Goal: Transaction & Acquisition: Purchase product/service

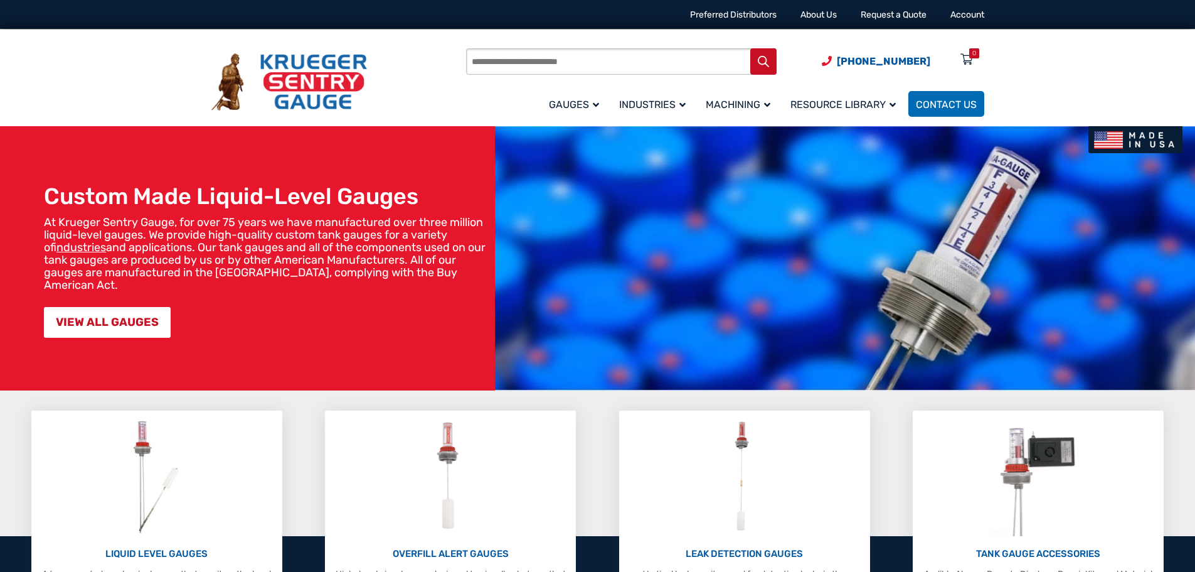
click at [608, 66] on input "Products search" at bounding box center [621, 61] width 311 height 26
type input "**********"
click at [751, 48] on button "Search" at bounding box center [764, 61] width 26 height 26
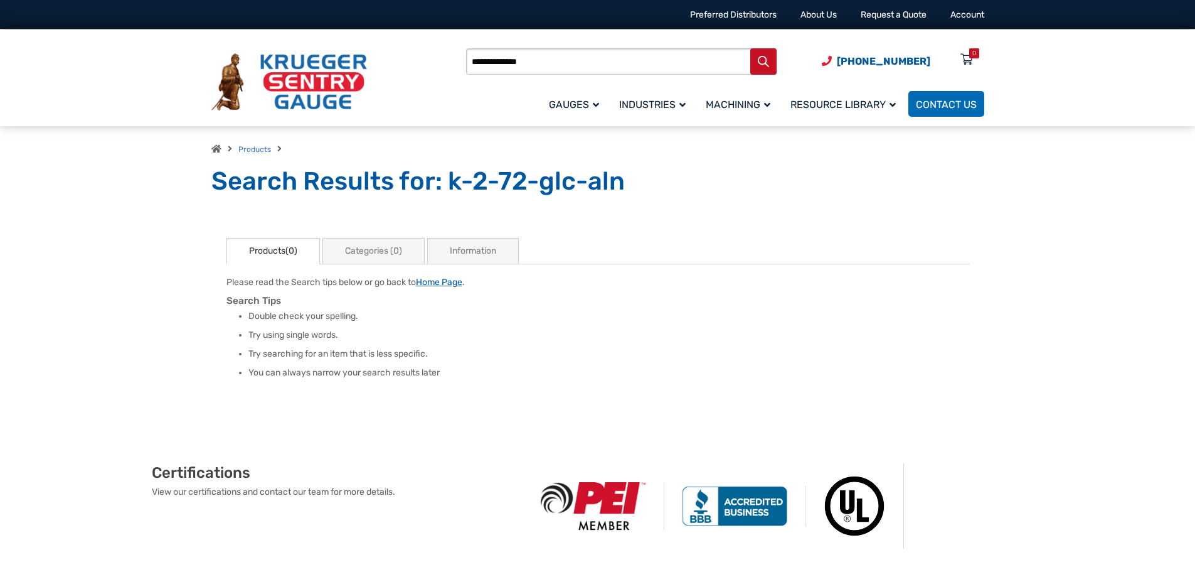
click at [460, 283] on link "Home Page" at bounding box center [439, 282] width 46 height 11
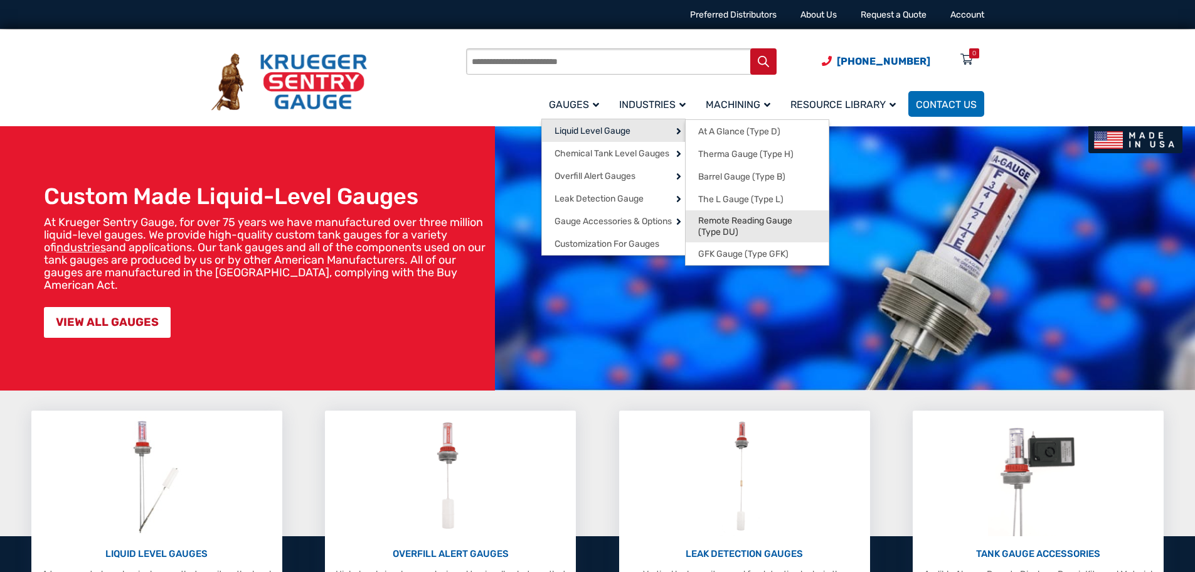
click at [738, 240] on link "Remote Reading Gauge (Type DU)" at bounding box center [757, 226] width 143 height 32
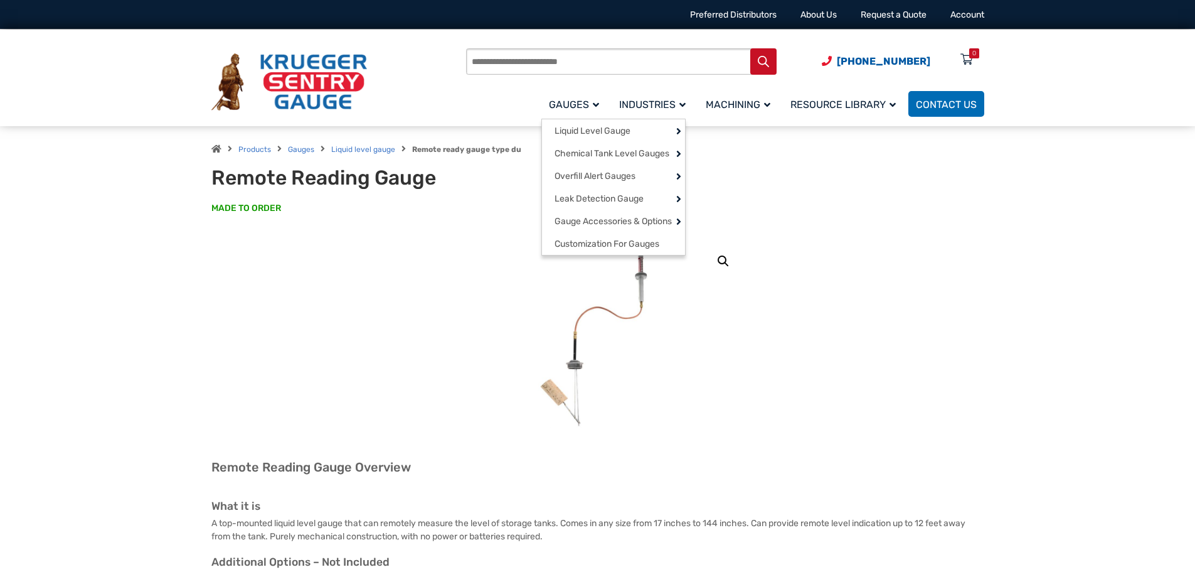
click at [593, 102] on span "Gauges" at bounding box center [574, 105] width 50 height 12
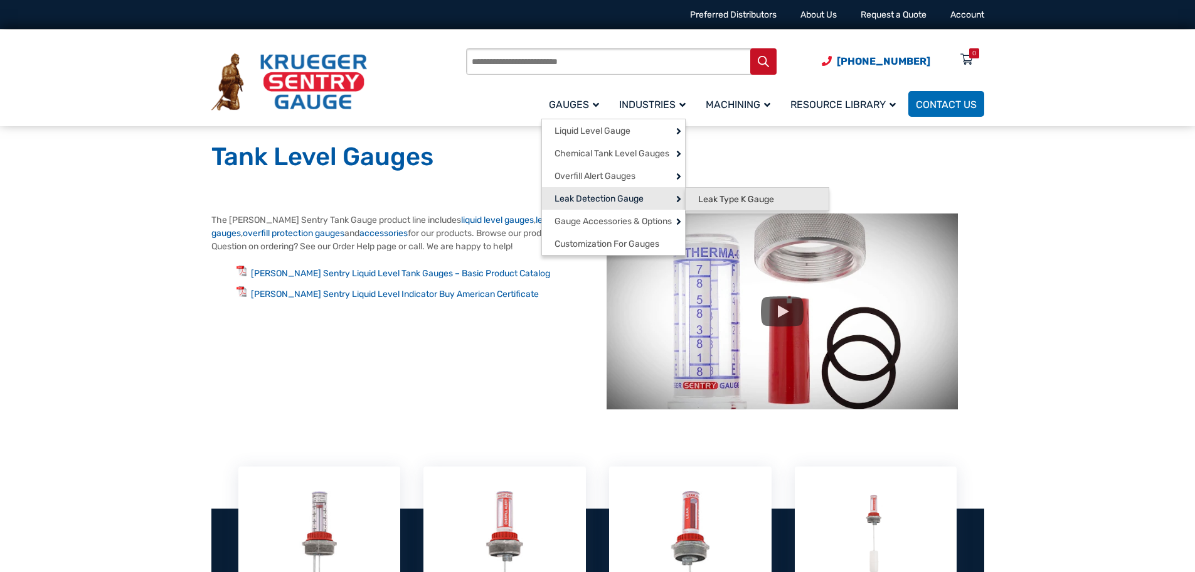
click at [710, 196] on span "Leak Type K Gauge" at bounding box center [736, 199] width 76 height 11
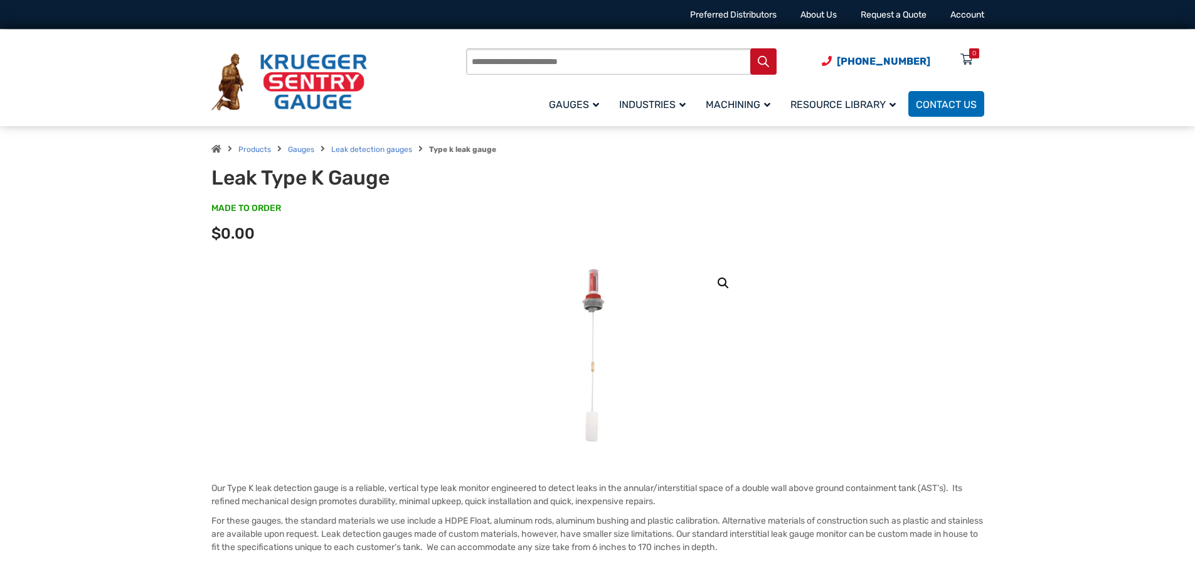
click at [597, 288] on img at bounding box center [597, 356] width 77 height 188
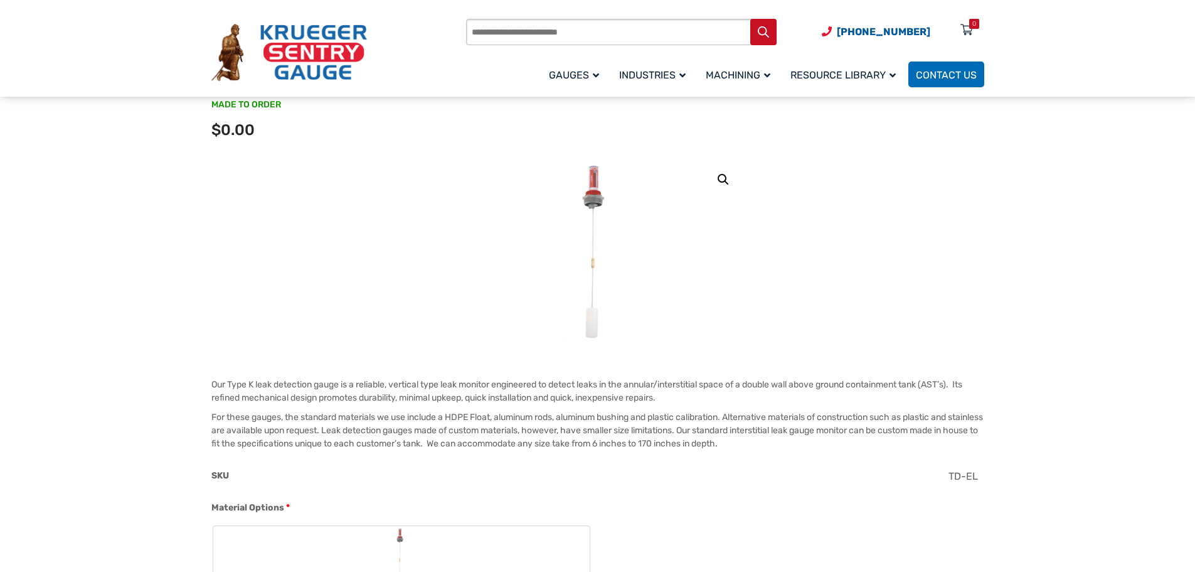
scroll to position [126, 0]
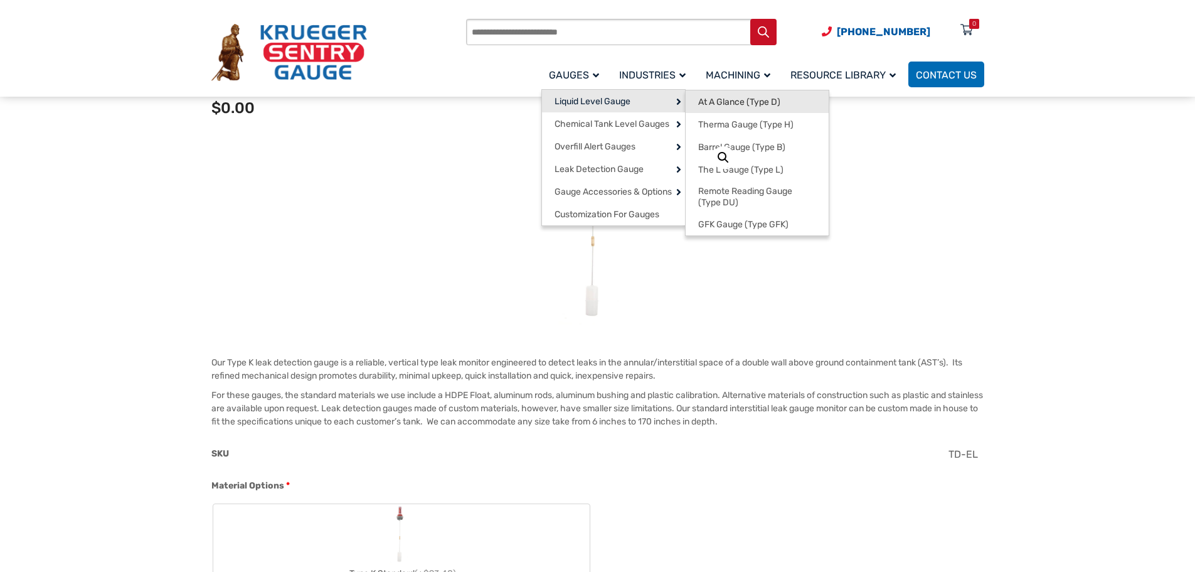
click at [717, 102] on span "At A Glance (Type D)" at bounding box center [739, 102] width 82 height 11
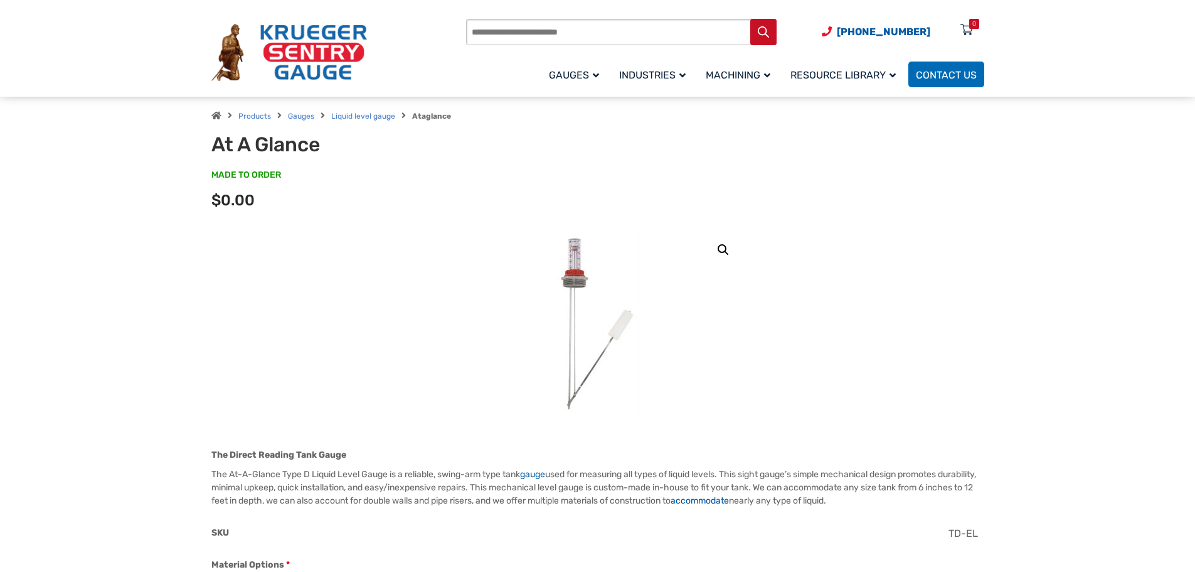
scroll to position [63, 0]
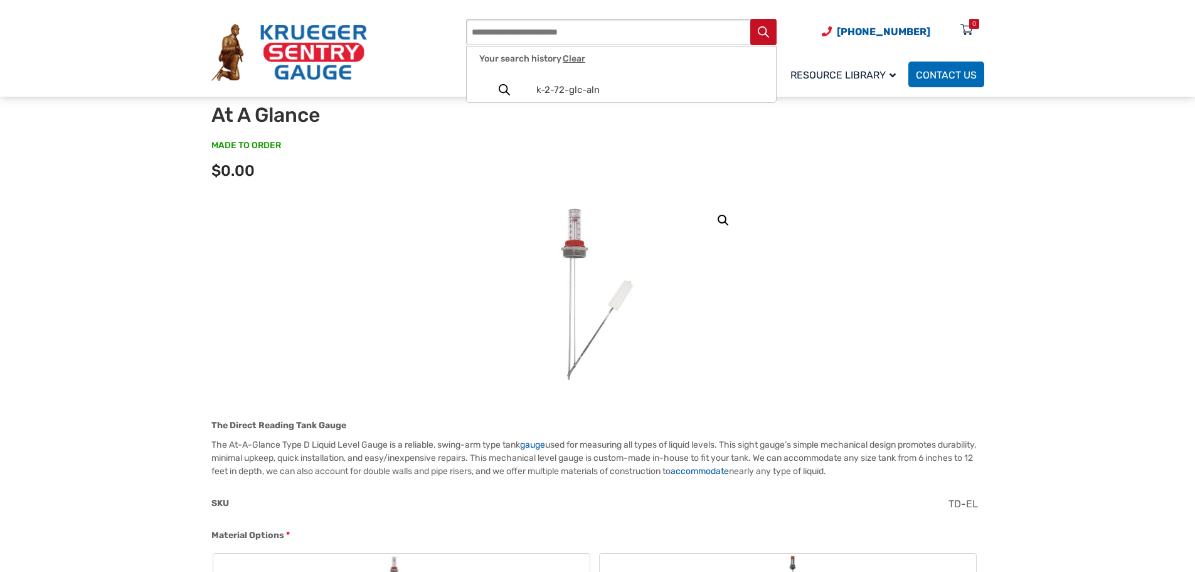
click at [535, 38] on input "Products search" at bounding box center [621, 32] width 311 height 26
type input "******"
click at [751, 19] on button "Search" at bounding box center [764, 32] width 26 height 26
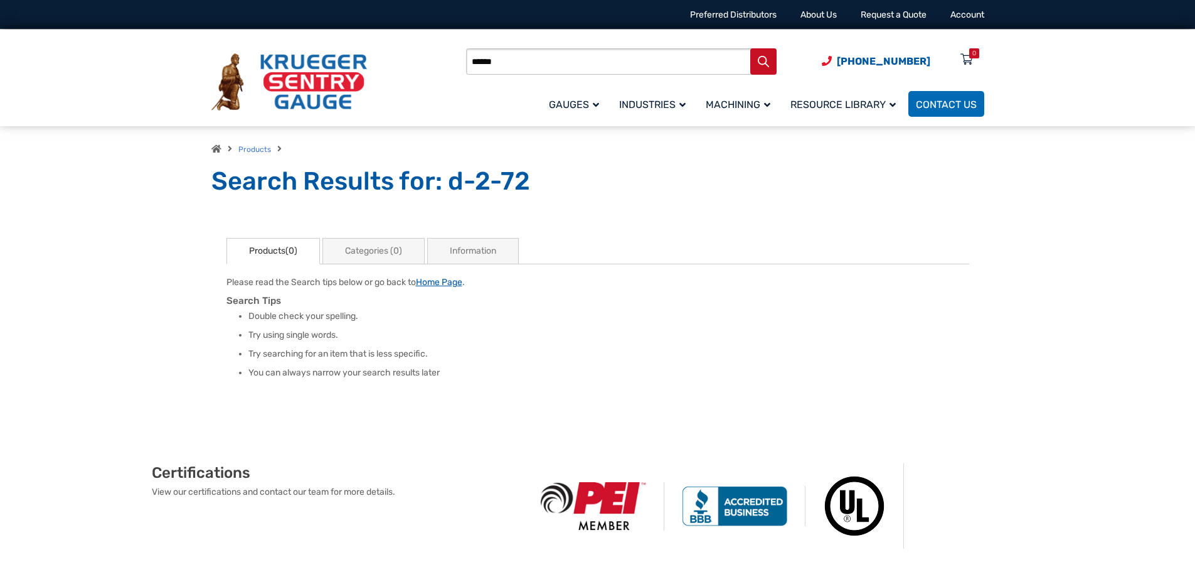
click at [443, 280] on link "Home Page" at bounding box center [439, 282] width 46 height 11
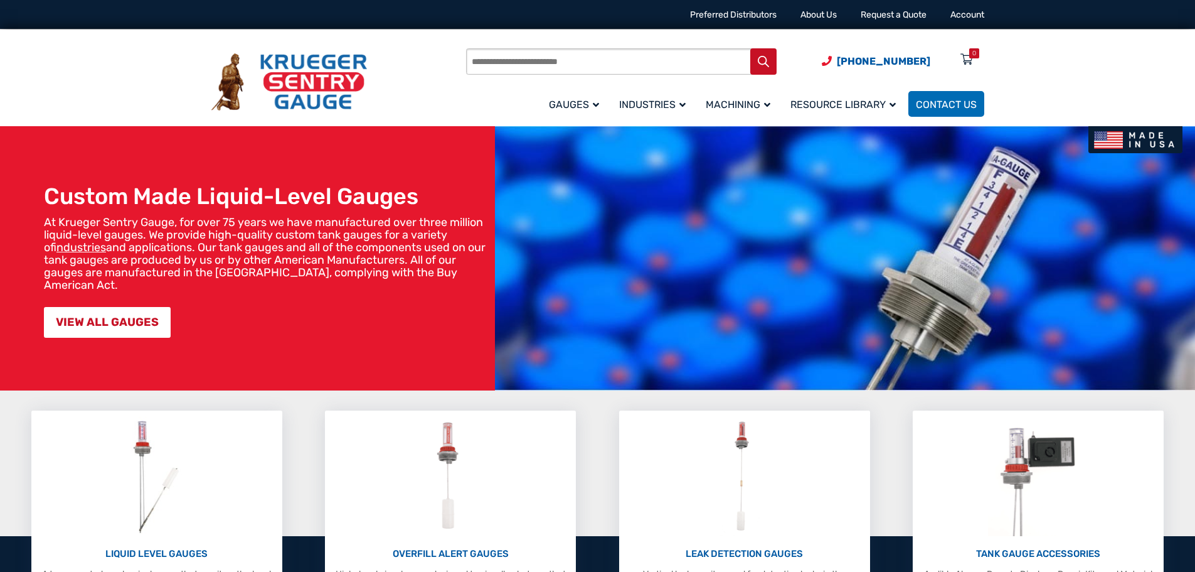
click at [572, 56] on input "Products search" at bounding box center [621, 61] width 311 height 26
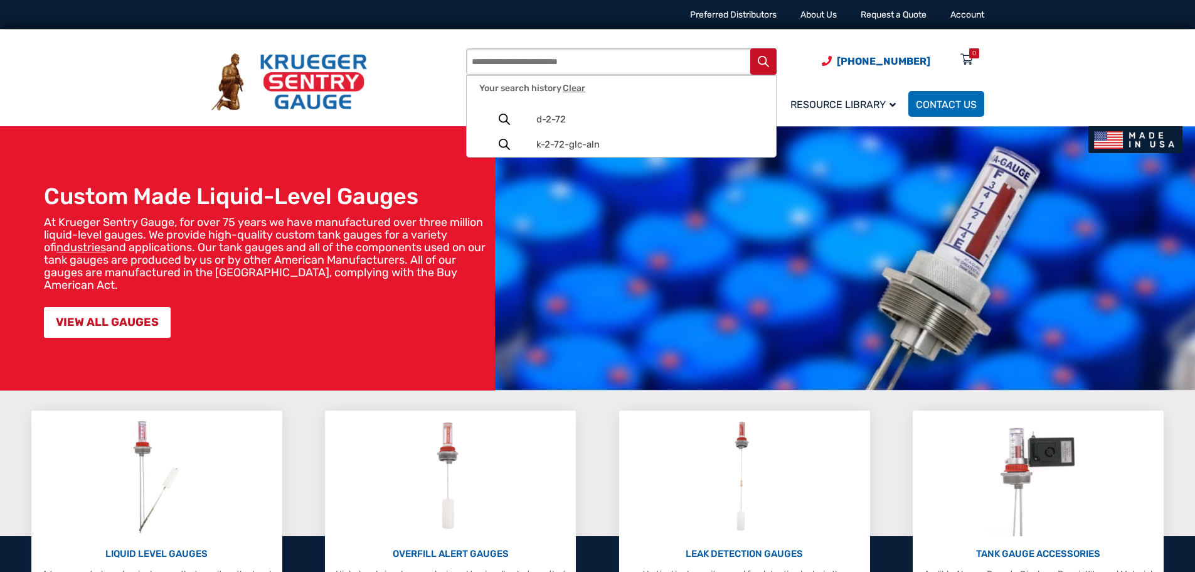
click at [398, 104] on div "Products search [PHONE_NUMBER] Menu 0 Menu Account [GEOGRAPHIC_DATA] Liquid Lev…" at bounding box center [597, 81] width 773 height 73
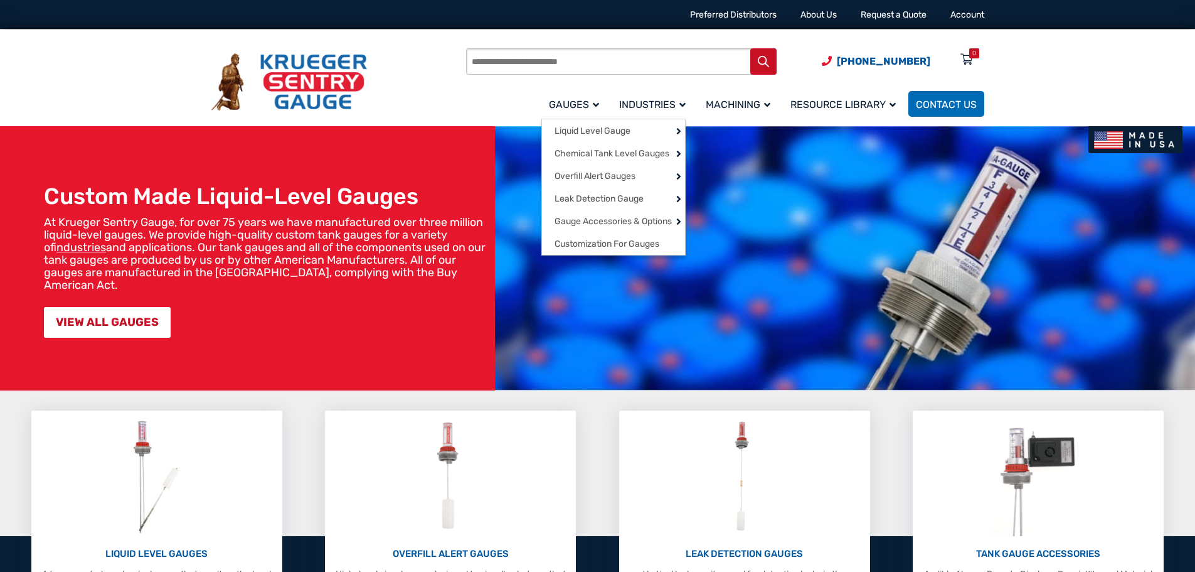
click at [584, 104] on span "Gauges" at bounding box center [574, 105] width 50 height 12
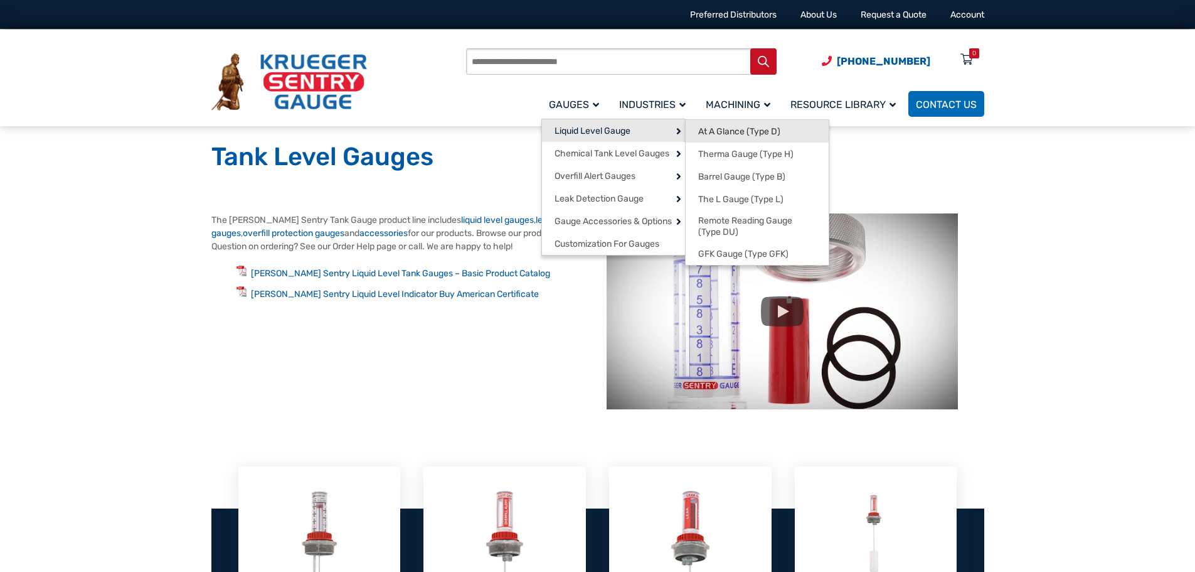
click at [705, 133] on span "At A Glance (Type D)" at bounding box center [739, 131] width 82 height 11
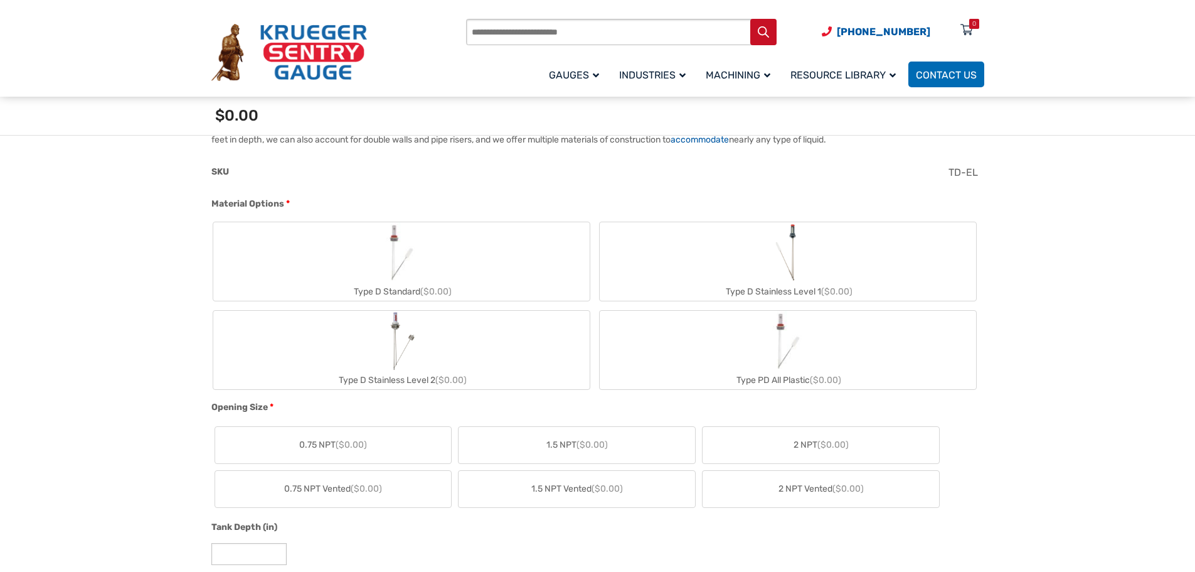
scroll to position [439, 0]
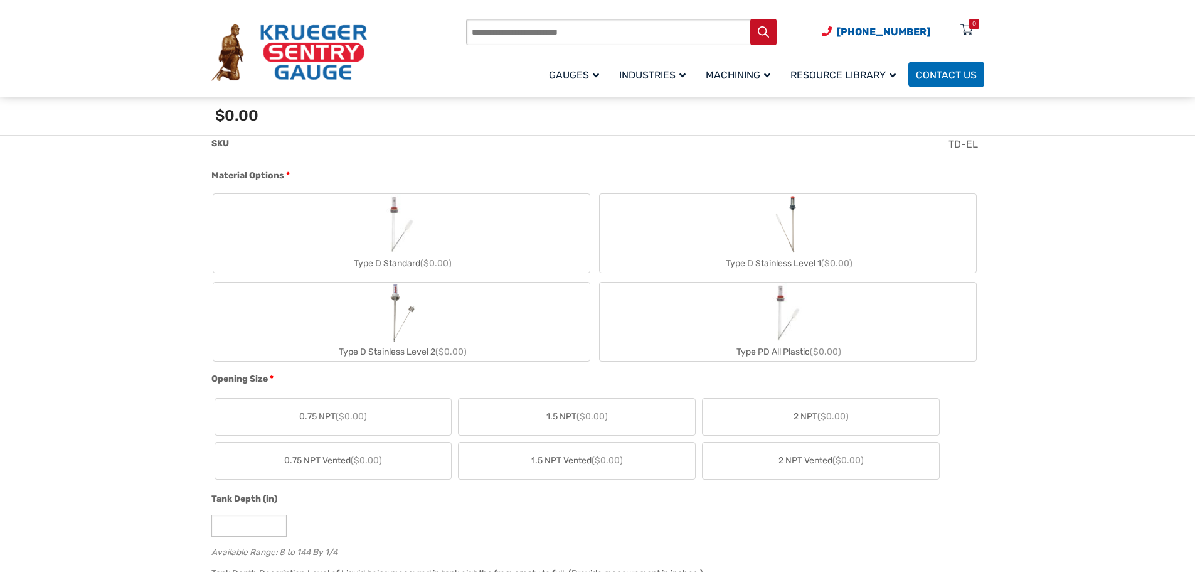
click at [500, 248] on label "Type D Standard ($0.00)" at bounding box center [401, 233] width 377 height 78
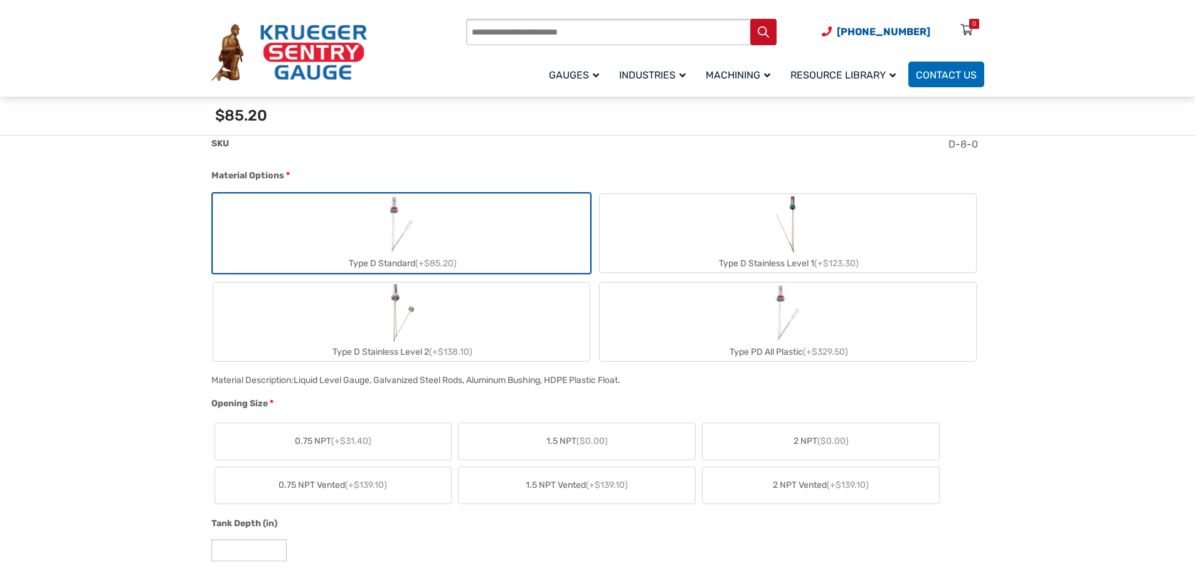
click at [488, 245] on label "Type D Standard (+$85.20)" at bounding box center [401, 233] width 377 height 78
click at [476, 249] on label "Type D Standard (+$85.20)" at bounding box center [401, 233] width 377 height 78
click at [468, 311] on label "Type D Stainless Level 2 (+$138.10)" at bounding box center [401, 321] width 377 height 78
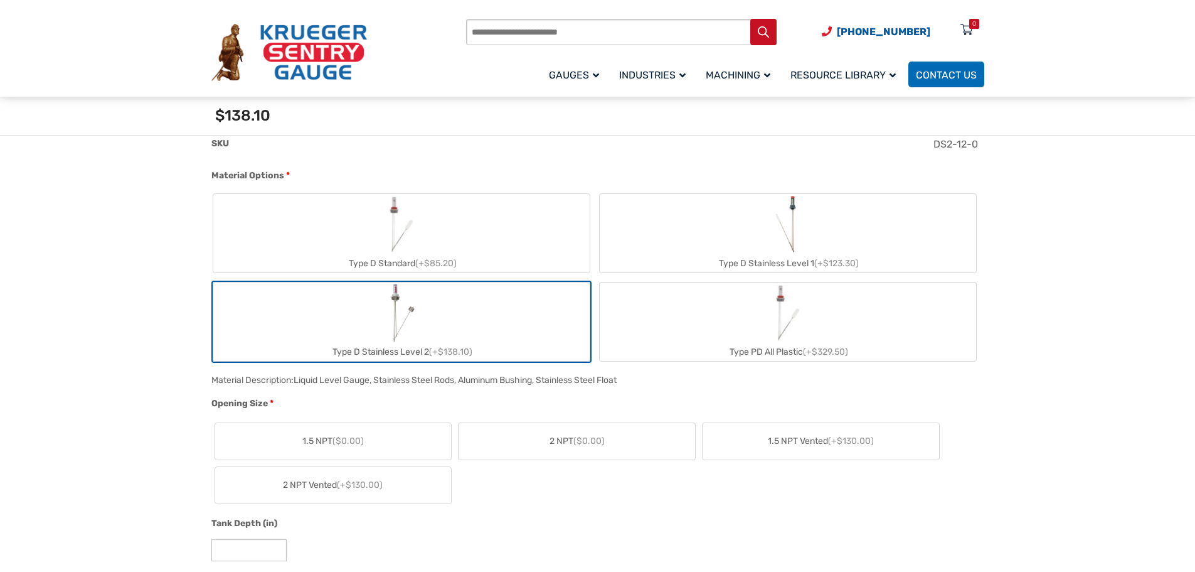
click at [479, 250] on label "Type D Standard (+$85.20)" at bounding box center [401, 233] width 377 height 78
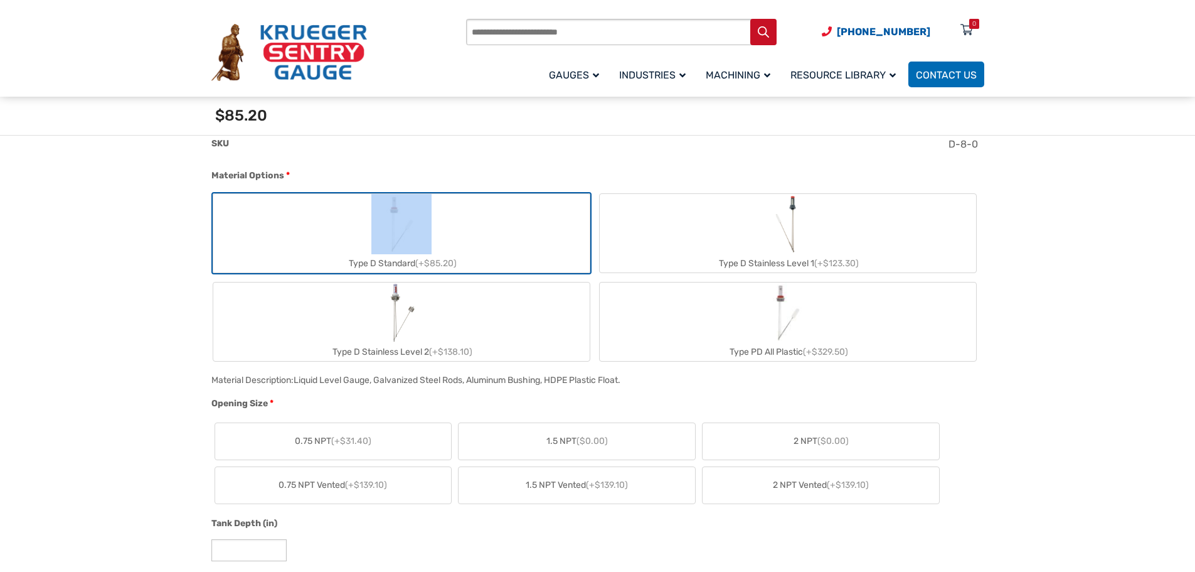
click at [479, 250] on label "Type D Standard (+$85.20)" at bounding box center [401, 233] width 377 height 78
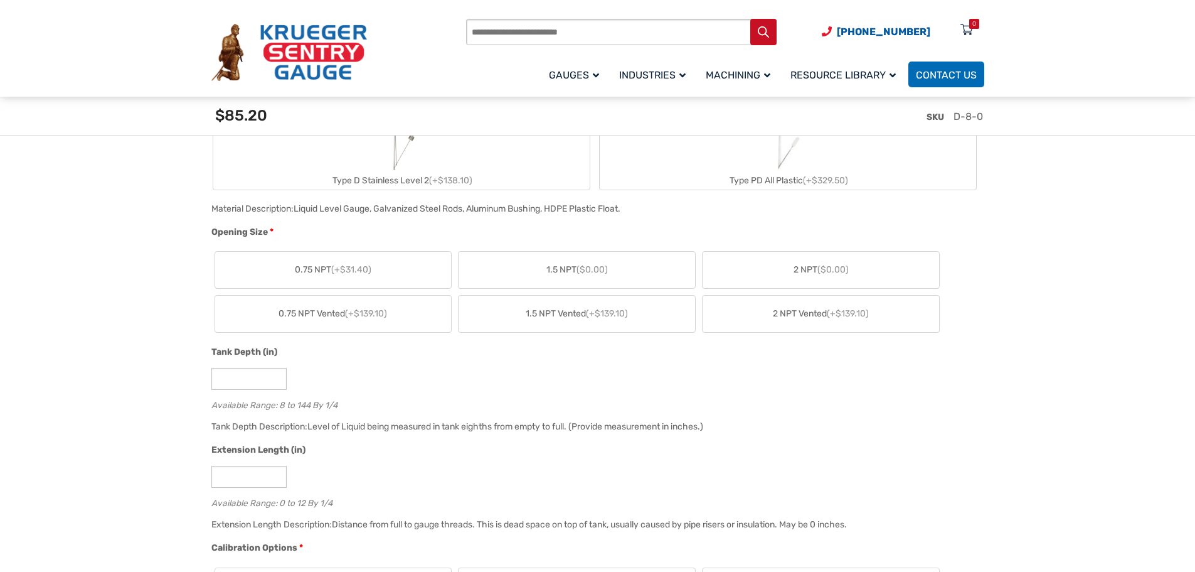
scroll to position [690, 0]
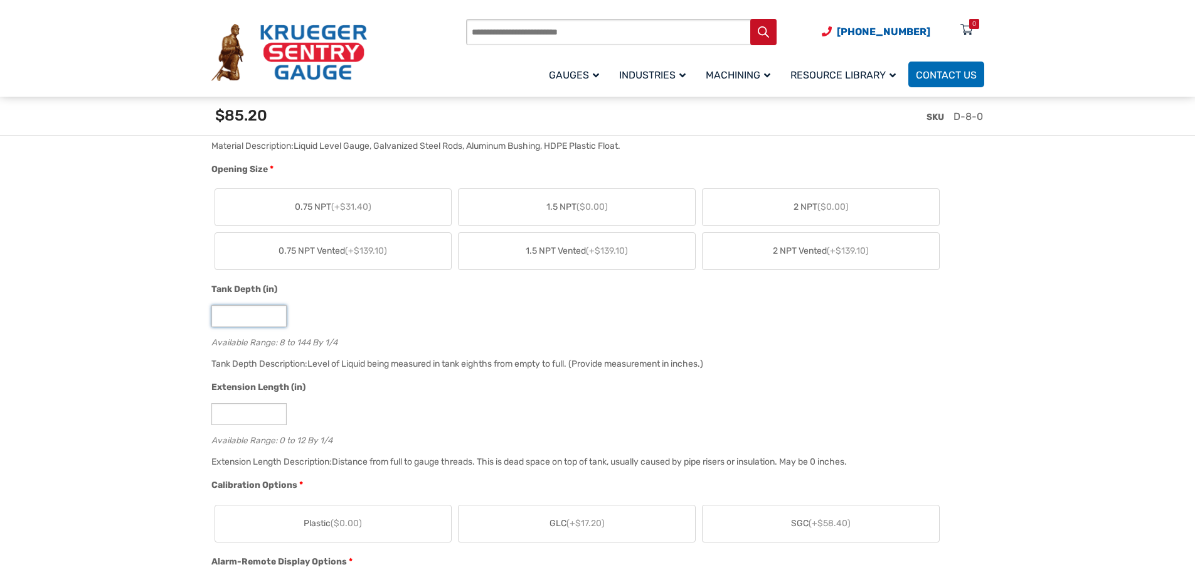
drag, startPoint x: 262, startPoint y: 319, endPoint x: 164, endPoint y: 303, distance: 98.6
type input "**"
click at [346, 392] on div "Extension Length (in)" at bounding box center [594, 388] width 767 height 16
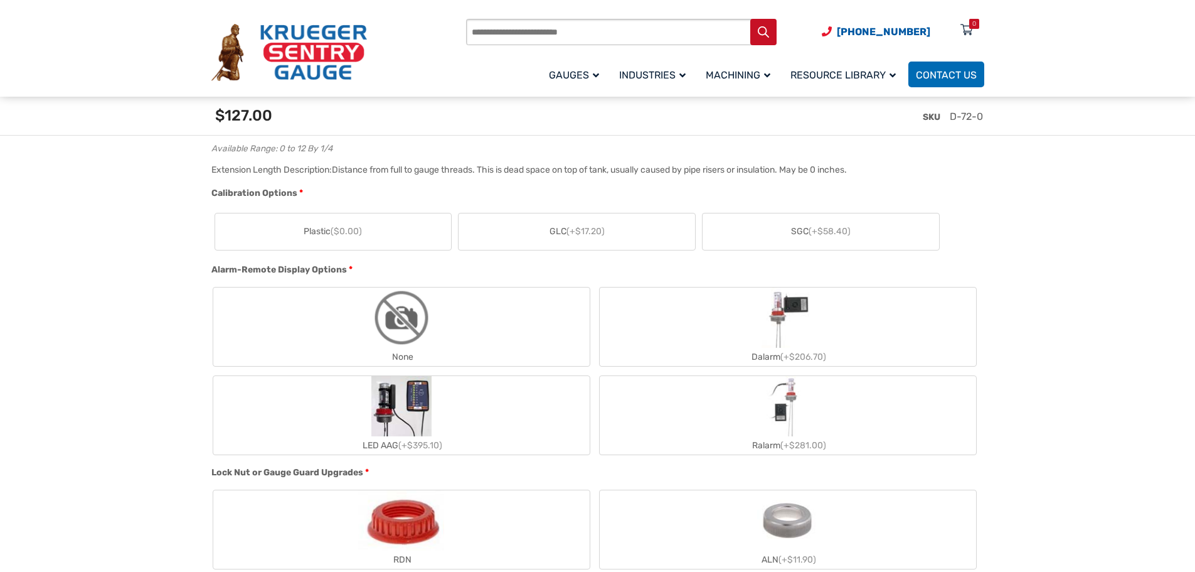
scroll to position [1004, 0]
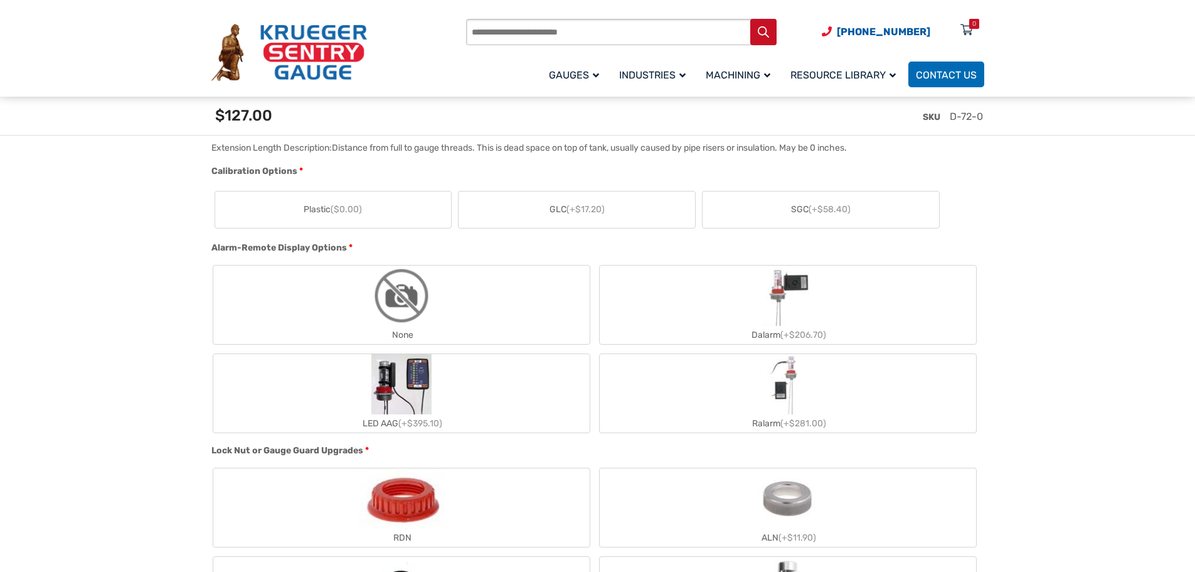
click at [625, 212] on label "GLC (+$17.20)" at bounding box center [577, 209] width 237 height 36
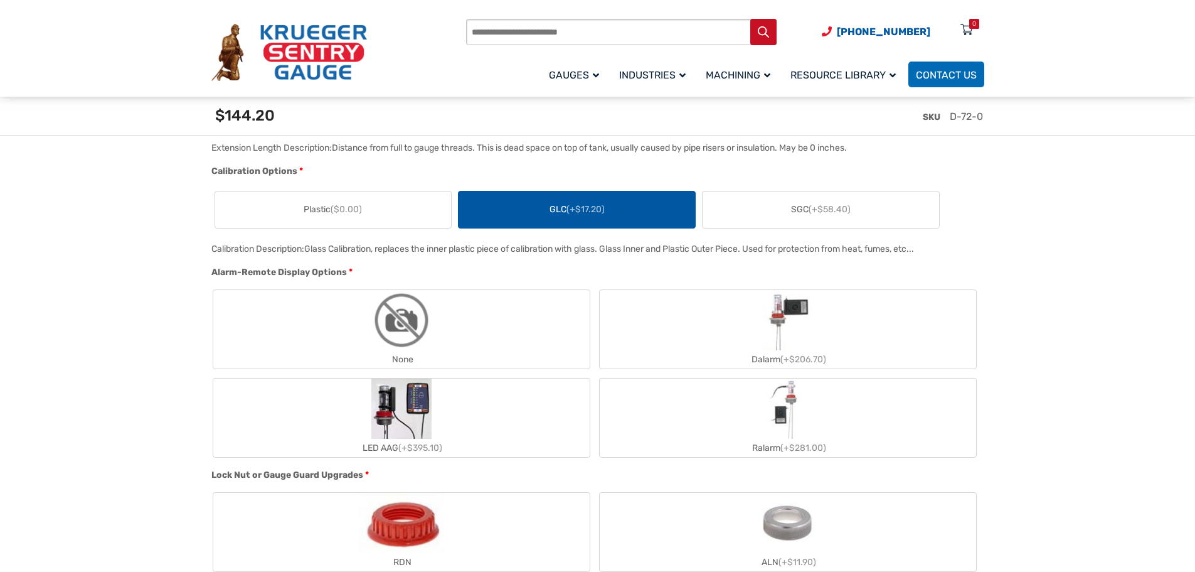
click at [523, 332] on label "None" at bounding box center [401, 329] width 377 height 78
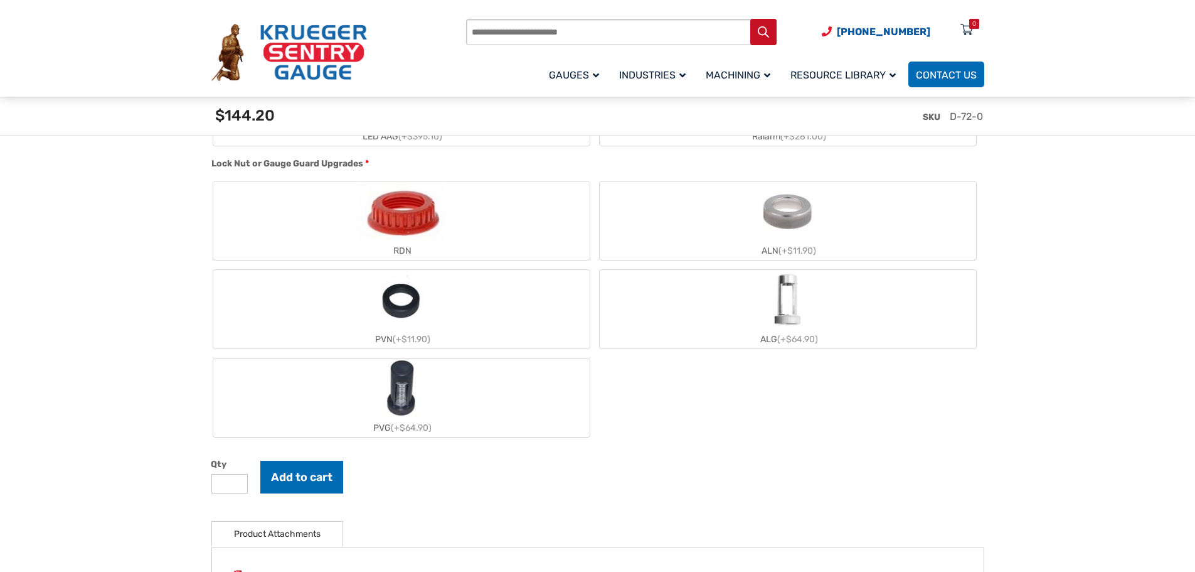
scroll to position [1318, 0]
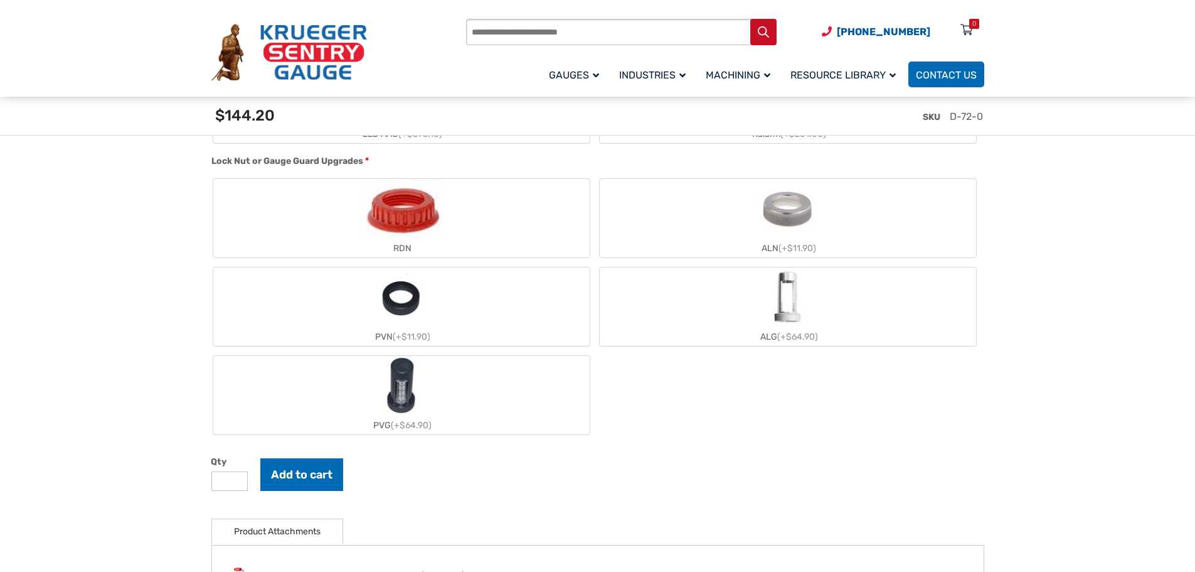
click at [793, 203] on img "ALN" at bounding box center [787, 209] width 61 height 60
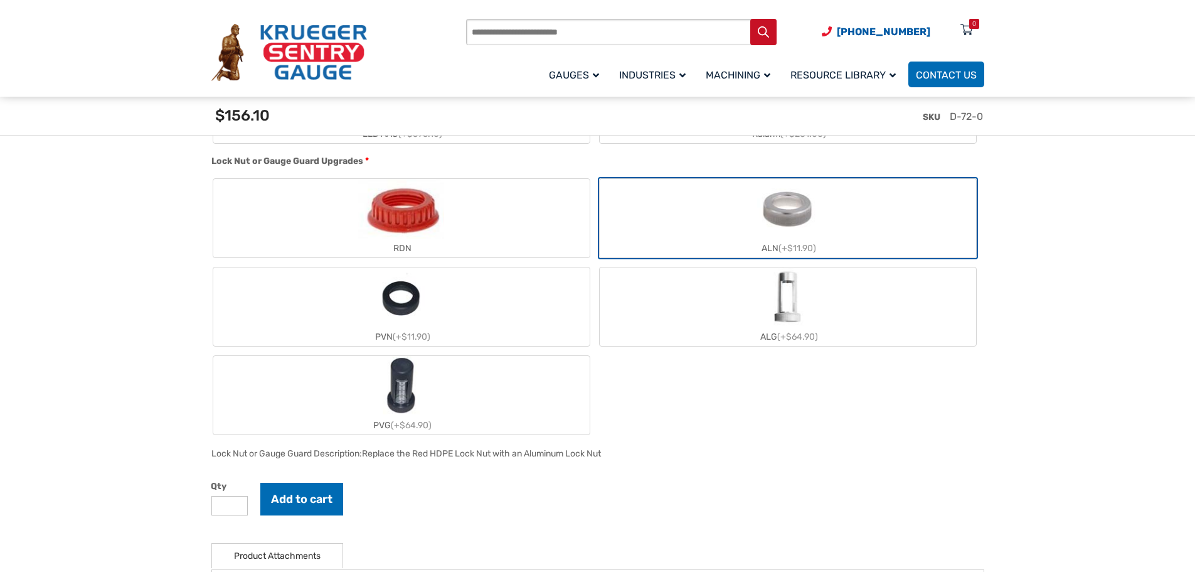
click at [788, 292] on img "ALG" at bounding box center [787, 297] width 37 height 60
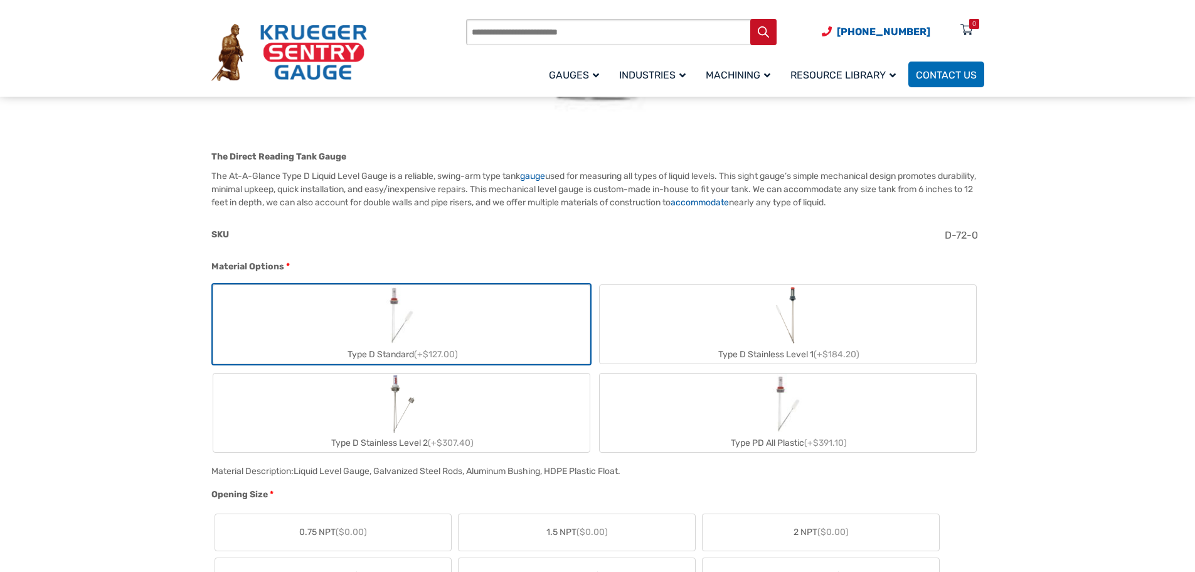
scroll to position [377, 0]
